Goal: Information Seeking & Learning: Learn about a topic

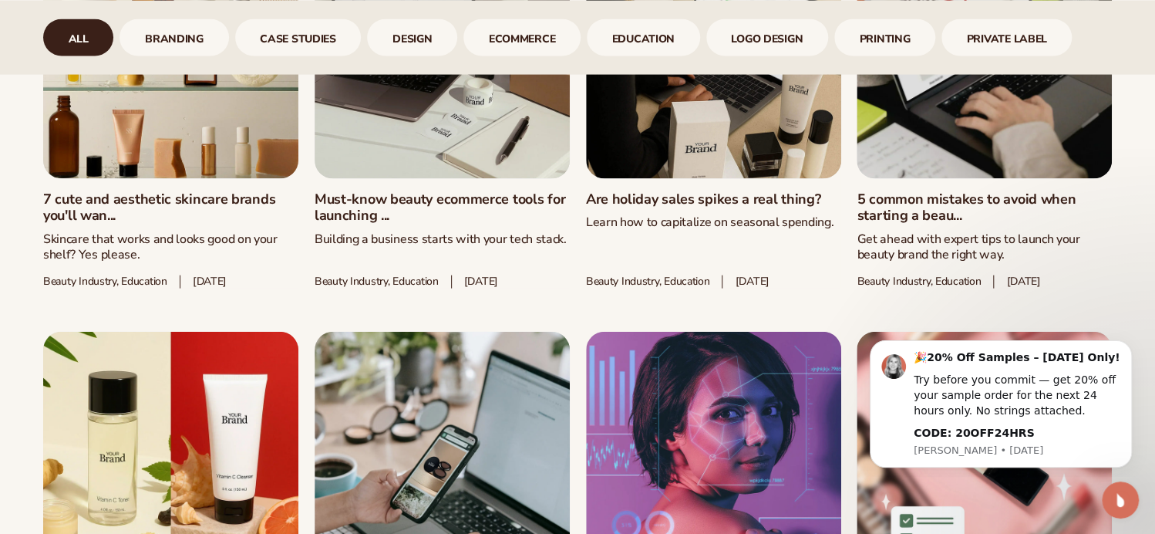
scroll to position [1773, 0]
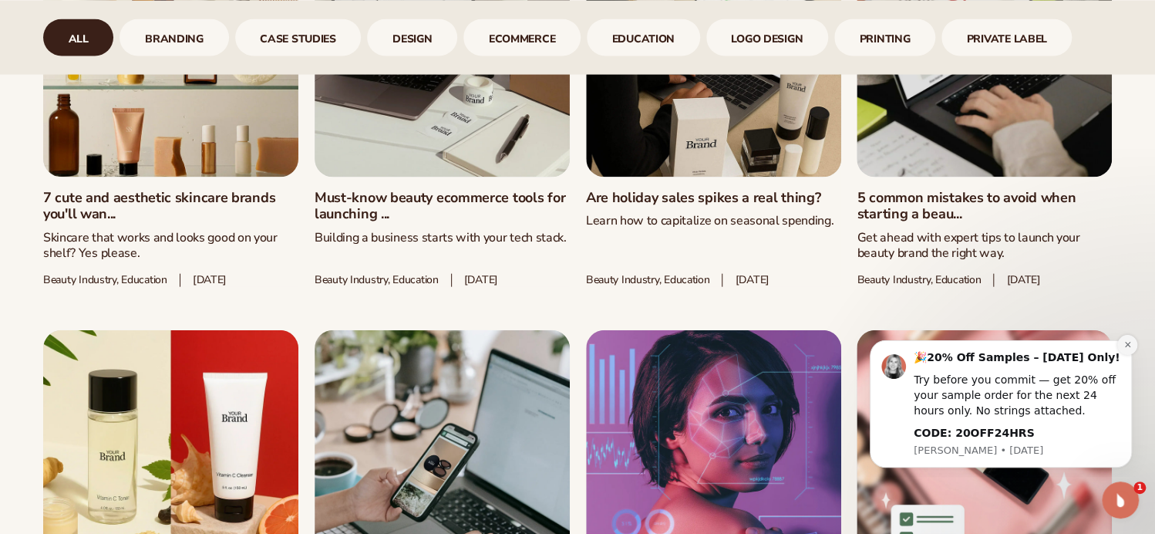
click at [1123, 347] on icon "Dismiss notification" at bounding box center [1127, 344] width 8 height 8
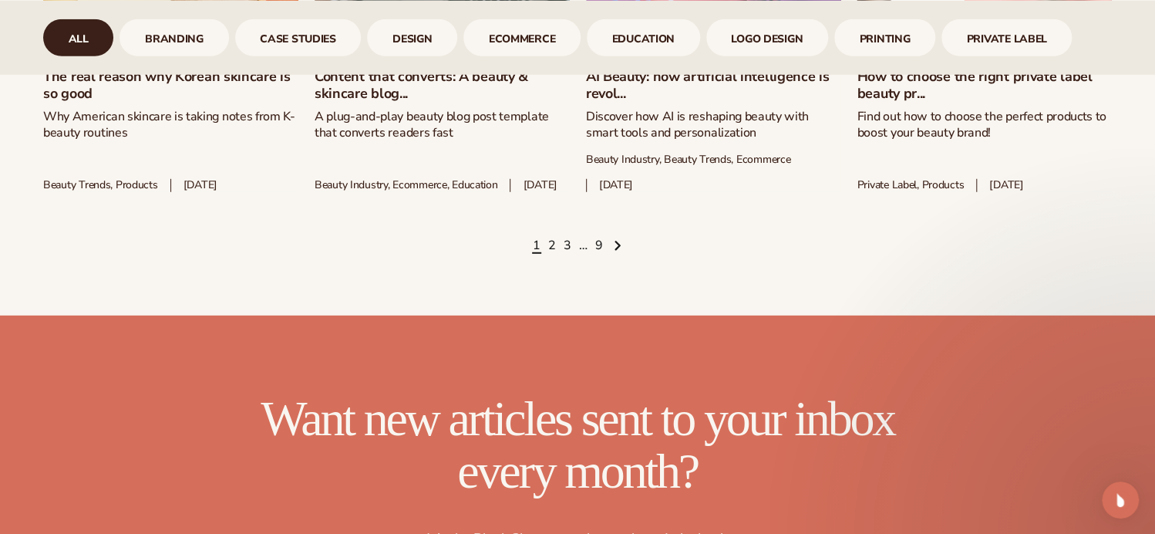
scroll to position [2313, 0]
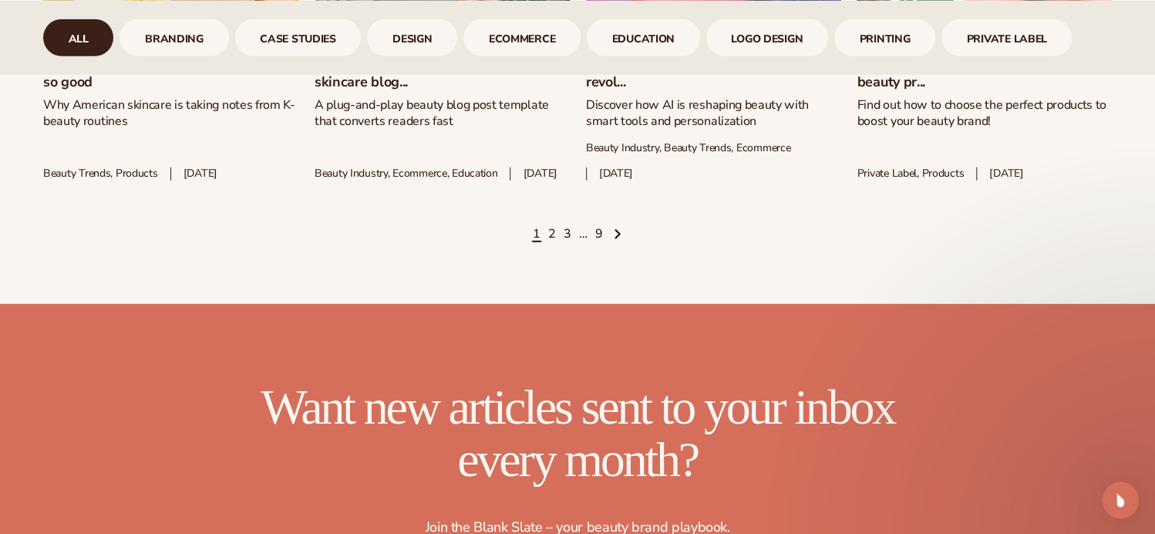
click at [402, 90] on link "Content that converts: A beauty & skincare blog..." at bounding box center [442, 73] width 255 height 33
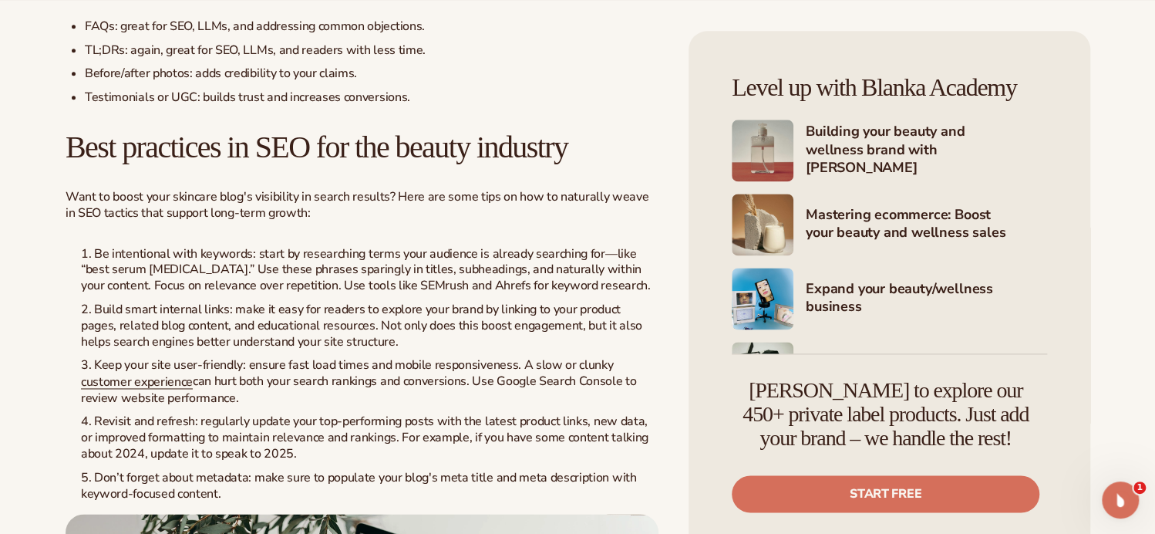
scroll to position [4549, 0]
